Goal: Information Seeking & Learning: Learn about a topic

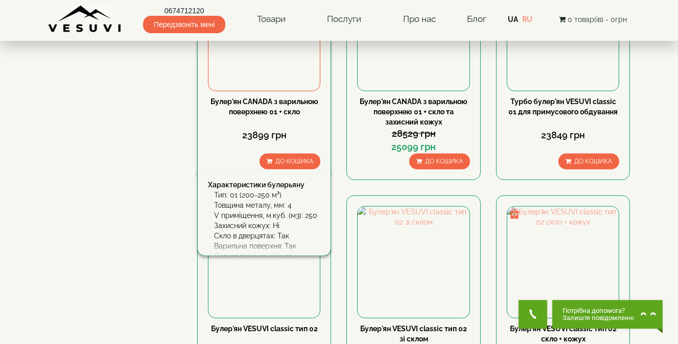
scroll to position [1124, 0]
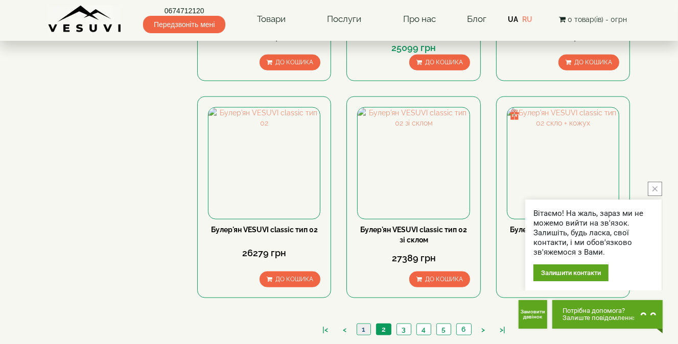
click at [365, 324] on link "1" at bounding box center [364, 329] width 14 height 11
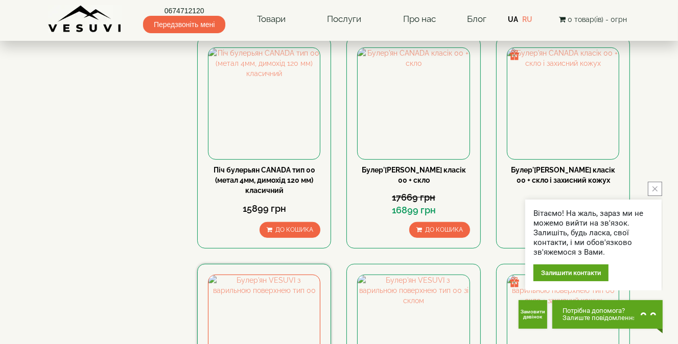
scroll to position [664, 0]
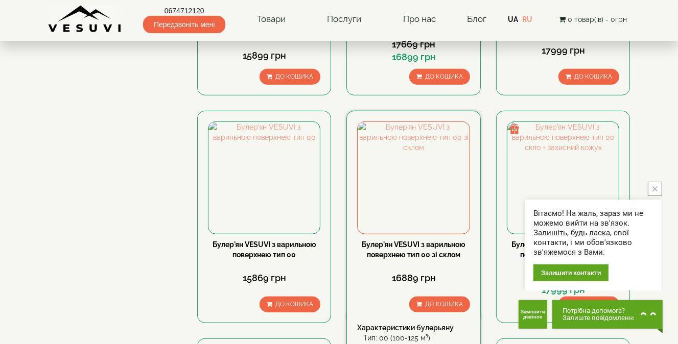
click at [412, 241] on link "Булер'ян VESUVI з варильною поверхнею тип 00 зі склом" at bounding box center [414, 250] width 104 height 18
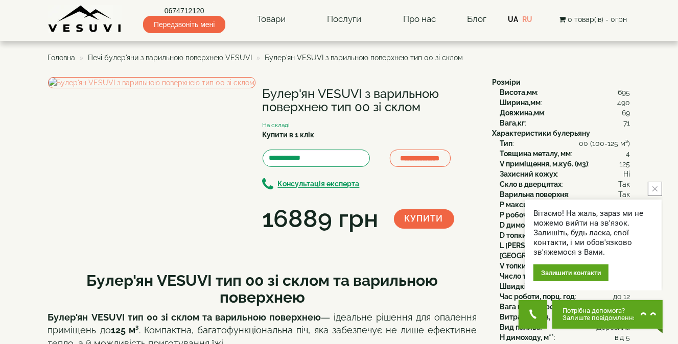
click at [654, 195] on button "close button" at bounding box center [655, 189] width 14 height 14
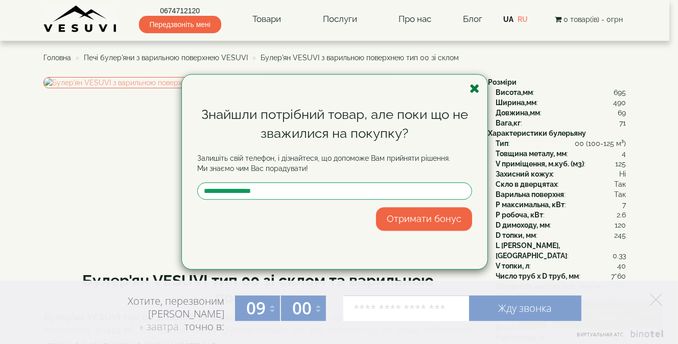
click at [472, 89] on icon "button" at bounding box center [474, 88] width 10 height 13
